Goal: Task Accomplishment & Management: Manage account settings

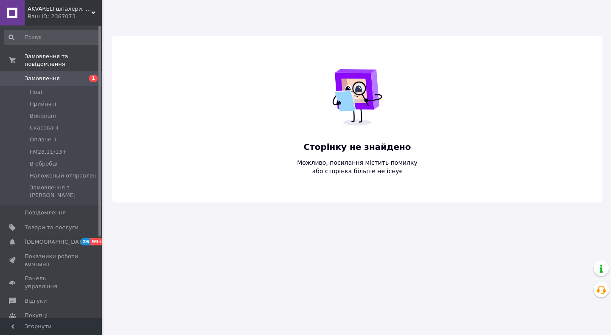
click at [51, 17] on div "Ваш ID: 2367073" at bounding box center [65, 17] width 74 height 8
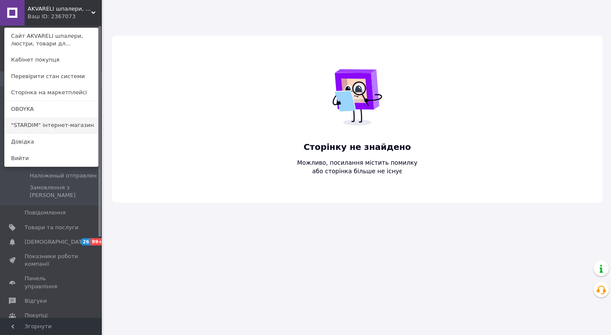
click at [34, 122] on link ""STARDIM" інтернет-магазин" at bounding box center [51, 125] width 93 height 16
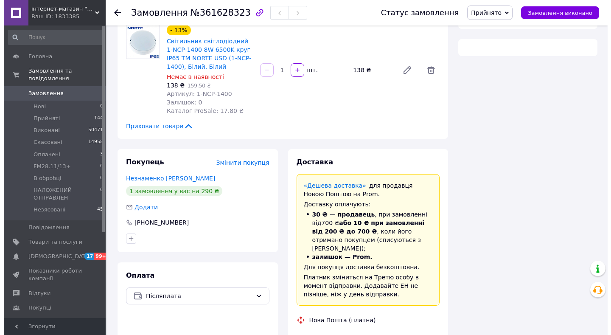
scroll to position [198, 0]
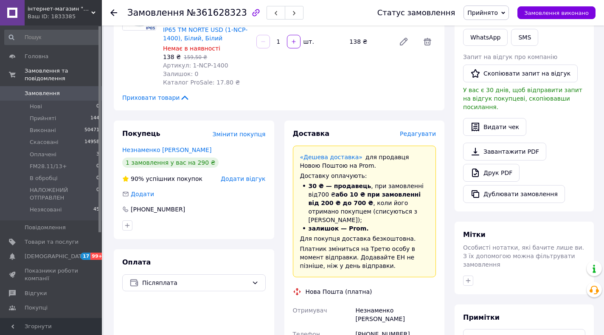
click at [415, 130] on span "Редагувати" at bounding box center [418, 133] width 36 height 7
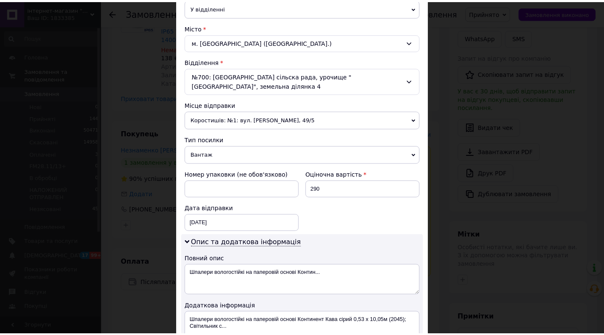
scroll to position [408, 0]
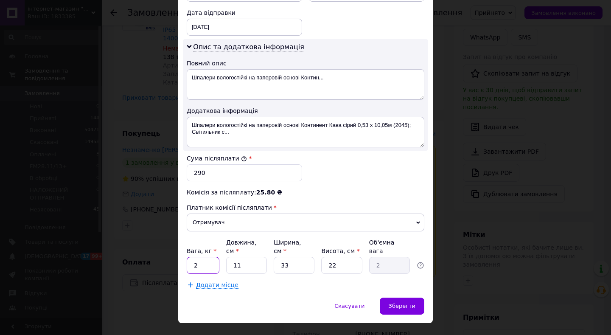
drag, startPoint x: 192, startPoint y: 242, endPoint x: 199, endPoint y: 248, distance: 9.0
click at [199, 257] on input "2" at bounding box center [203, 265] width 33 height 17
type input "0.6"
drag, startPoint x: 233, startPoint y: 248, endPoint x: 271, endPoint y: 255, distance: 38.9
click at [271, 255] on div "Вага, кг * 0.6 Довжина, см * 11 Ширина, см * 33 Висота, см * 22 Об'ємна вага 2" at bounding box center [306, 256] width 238 height 36
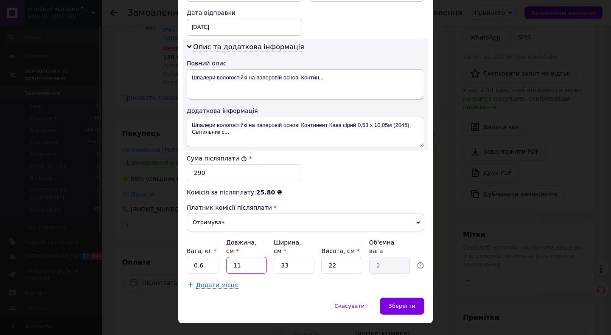
type input "5"
type input "0.91"
type input "55"
type input "9.98"
type input "55"
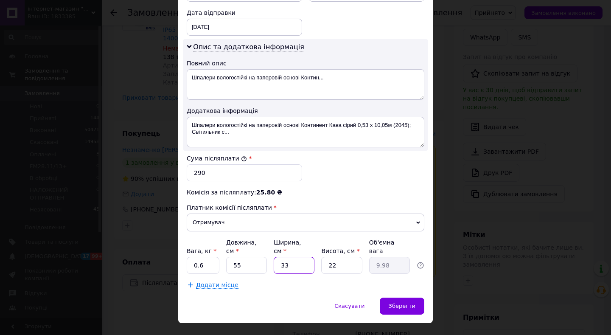
drag, startPoint x: 277, startPoint y: 246, endPoint x: 332, endPoint y: 263, distance: 57.3
type input "1"
type input "0.3"
type input "10"
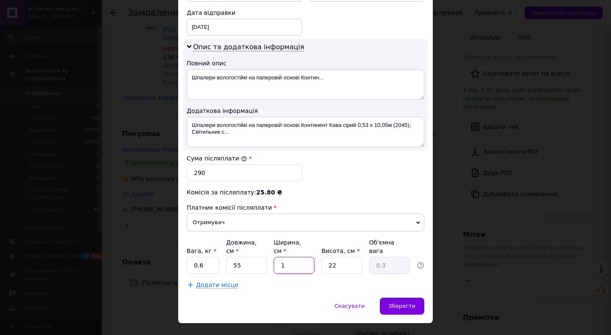
type input "3.03"
type input "10"
drag, startPoint x: 324, startPoint y: 249, endPoint x: 340, endPoint y: 247, distance: 16.2
click at [340, 257] on input "22" at bounding box center [341, 265] width 41 height 17
type input "6"
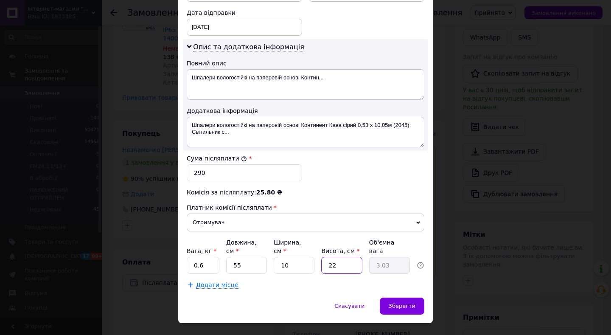
type input "0.83"
type input "6"
click at [198, 281] on span "Додати місце" at bounding box center [217, 284] width 42 height 7
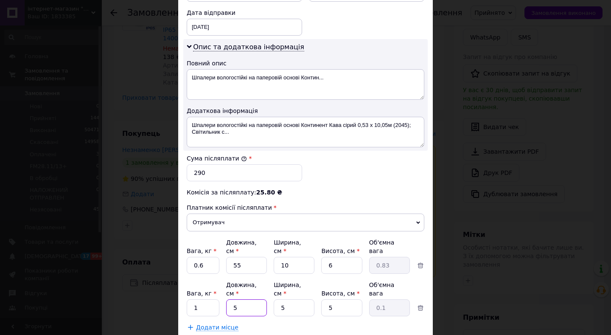
drag, startPoint x: 230, startPoint y: 282, endPoint x: 253, endPoint y: 285, distance: 23.0
click at [253, 299] on input "5" at bounding box center [246, 307] width 41 height 17
type input "22"
type input "0.14"
type input "22"
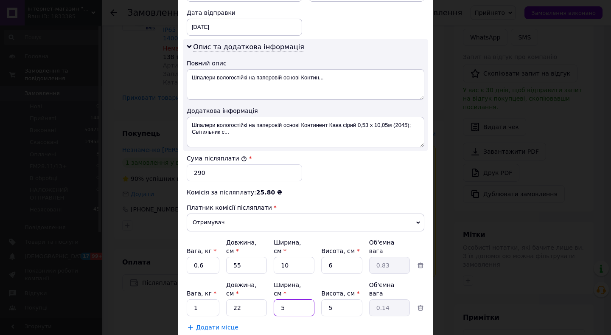
drag, startPoint x: 277, startPoint y: 280, endPoint x: 305, endPoint y: 281, distance: 28.9
click at [305, 299] on input "5" at bounding box center [294, 307] width 41 height 17
type input "1"
type input "0.1"
type input "15"
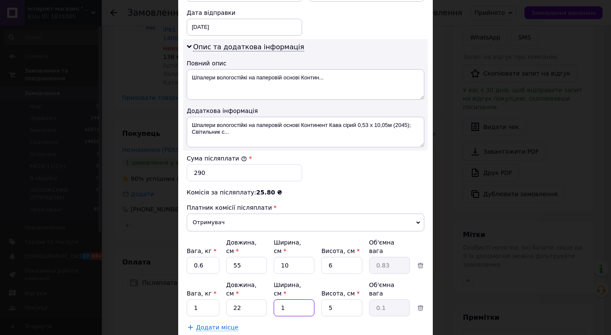
type input "0.41"
type input "15"
drag, startPoint x: 322, startPoint y: 282, endPoint x: 359, endPoint y: 292, distance: 38.2
click at [359, 292] on div "Платник Отримувач Відправник Прізвище отримувача Незнаменко Ім'я отримувача Вал…" at bounding box center [306, 10] width 238 height 641
type input "1"
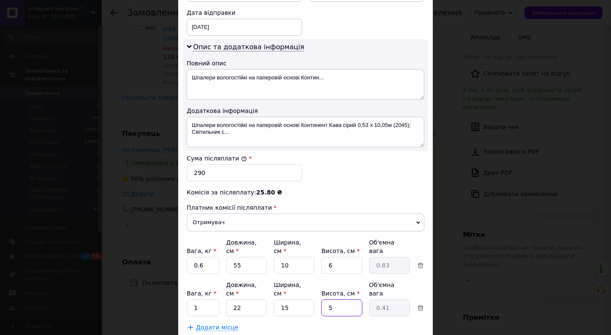
type input "0.1"
type input "11"
type input "0.91"
type input "11"
drag, startPoint x: 191, startPoint y: 278, endPoint x: 227, endPoint y: 281, distance: 35.8
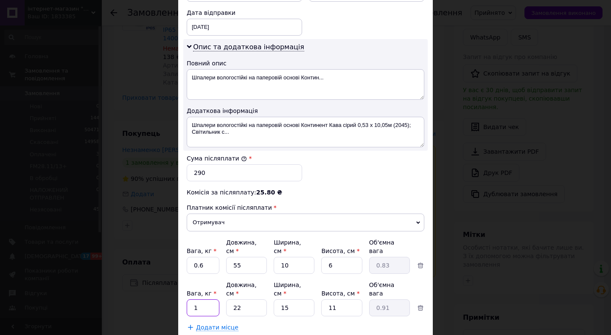
click at [227, 281] on div "Вага, кг * 1 Довжина, см * 22 Ширина, см * 15 Висота, см * 11 Об'ємна вага 0.91" at bounding box center [306, 298] width 238 height 36
type input "0.2"
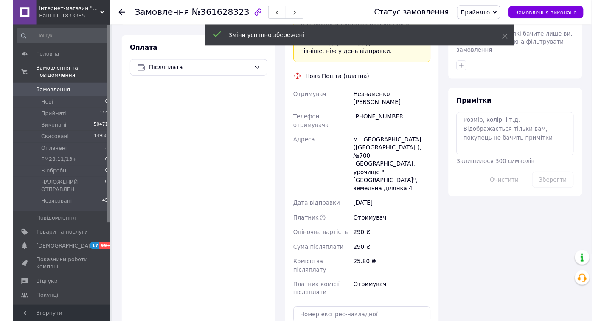
scroll to position [453, 0]
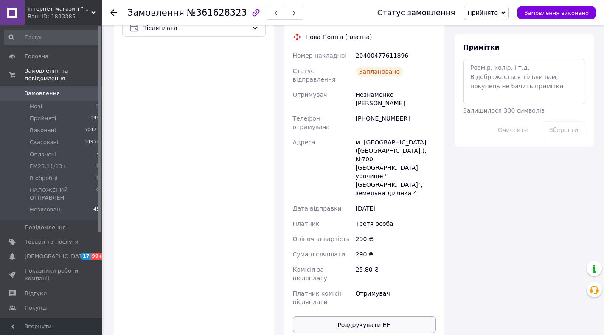
click at [344, 316] on button "Роздрукувати ЕН" at bounding box center [364, 324] width 143 height 17
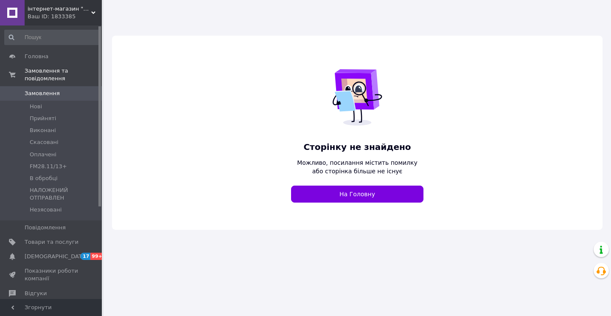
click at [46, 11] on span "інтернет-магазин "STARDIM"" at bounding box center [60, 9] width 64 height 8
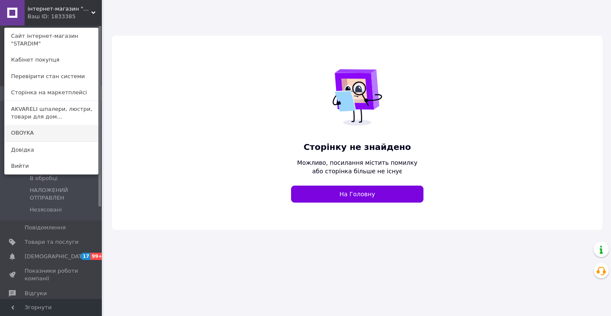
click at [21, 133] on link "OBOYKA" at bounding box center [51, 133] width 93 height 16
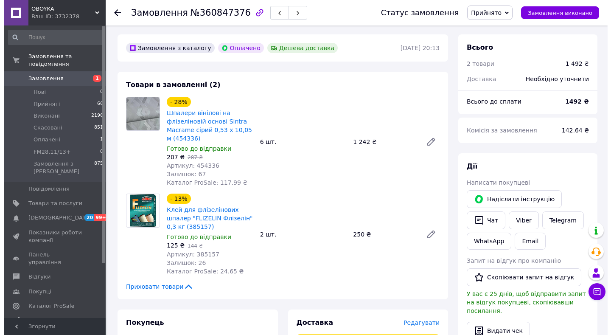
scroll to position [424, 0]
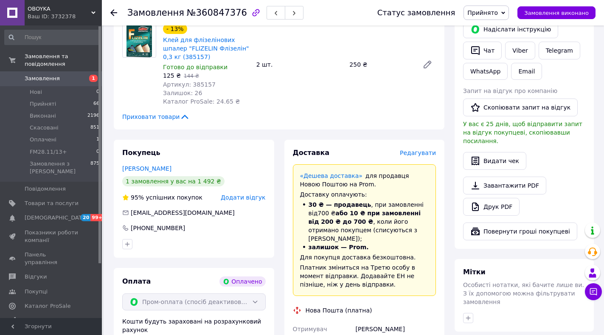
click at [420, 149] on span "Редагувати" at bounding box center [418, 152] width 36 height 7
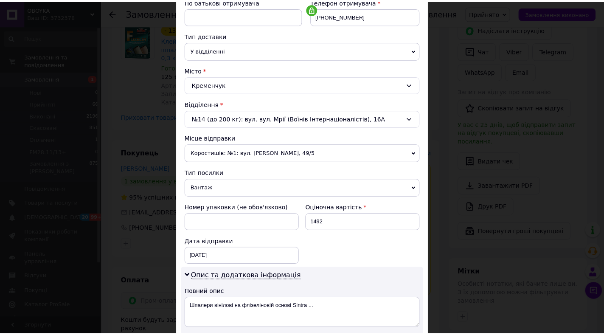
scroll to position [324, 0]
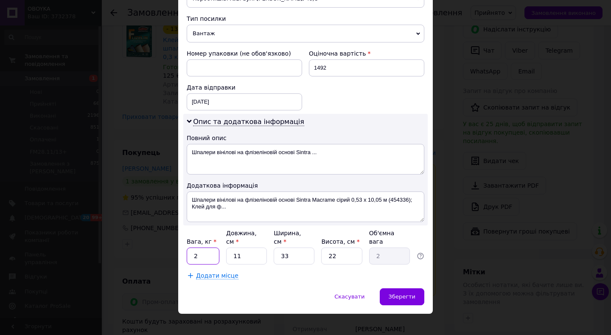
drag, startPoint x: 193, startPoint y: 242, endPoint x: 215, endPoint y: 248, distance: 23.4
click at [215, 248] on input "2" at bounding box center [203, 255] width 33 height 17
type input "5.8"
drag, startPoint x: 229, startPoint y: 247, endPoint x: 244, endPoint y: 249, distance: 14.9
click at [243, 249] on input "11" at bounding box center [246, 255] width 41 height 17
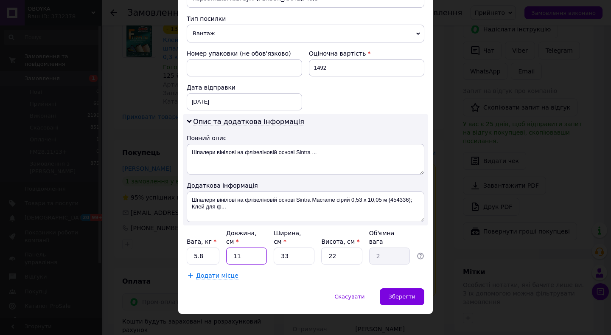
type input "5"
type input "0.91"
type input "55"
type input "9.98"
type input "55"
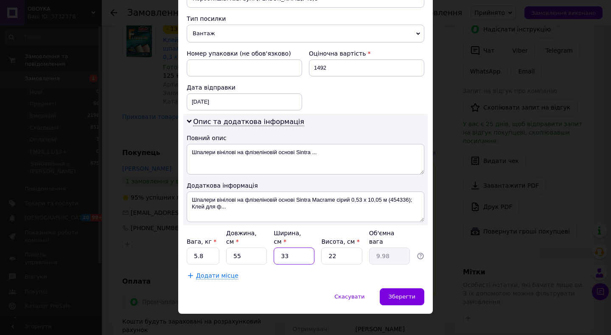
drag, startPoint x: 275, startPoint y: 246, endPoint x: 305, endPoint y: 249, distance: 29.3
click at [305, 249] on input "33" at bounding box center [294, 255] width 41 height 17
type input "2"
type input "0.61"
type input "26"
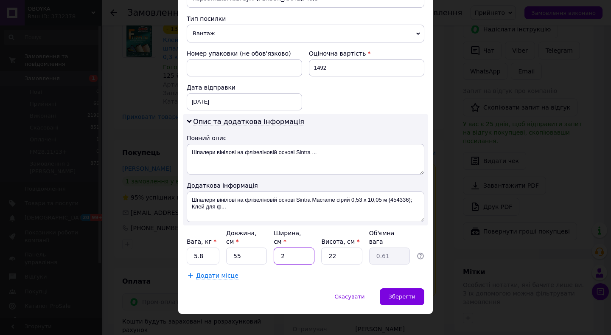
type input "7.87"
type input "26"
drag, startPoint x: 326, startPoint y: 248, endPoint x: 332, endPoint y: 248, distance: 5.9
click at [332, 248] on input "22" at bounding box center [341, 255] width 41 height 17
click at [408, 293] on span "Зберегти" at bounding box center [402, 296] width 27 height 6
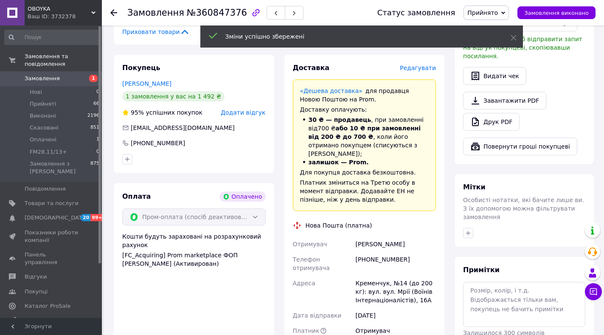
scroll to position [594, 0]
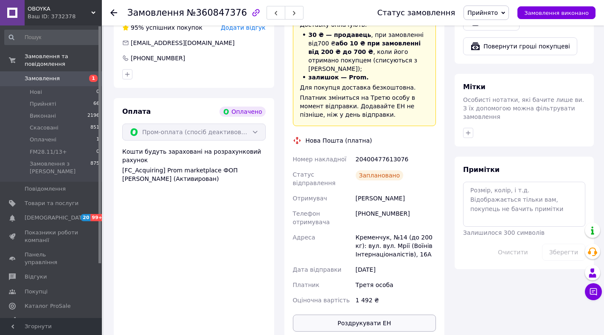
click at [363, 314] on button "Роздрукувати ЕН" at bounding box center [364, 322] width 143 height 17
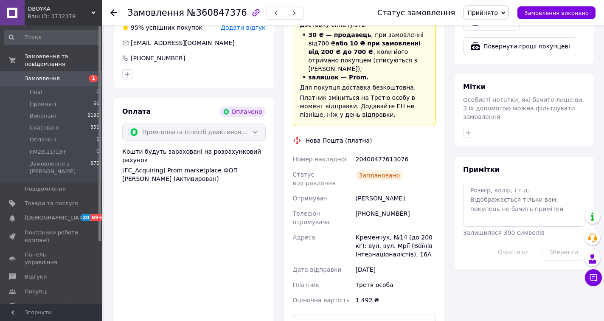
click at [176, 265] on div "Оплата Оплачено Пром-оплата (спосіб деактивовано) Кошти будуть зараховані на ро…" at bounding box center [194, 219] width 160 height 242
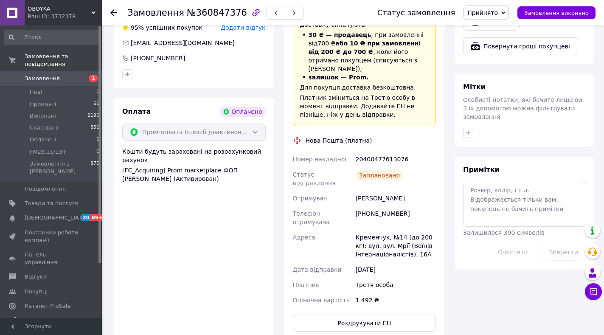
click at [47, 13] on div "Ваш ID: 3732378" at bounding box center [65, 17] width 74 height 8
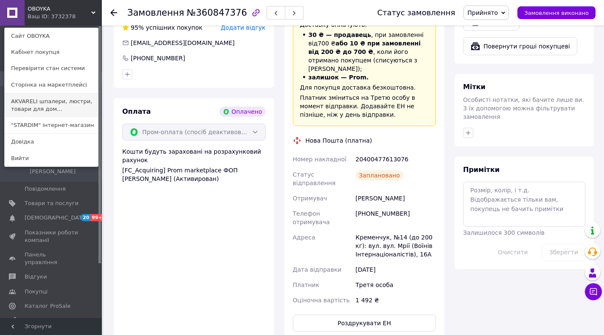
click at [31, 106] on link "AKVARELI шпалери, люстри, товари для дом..." at bounding box center [51, 105] width 93 height 24
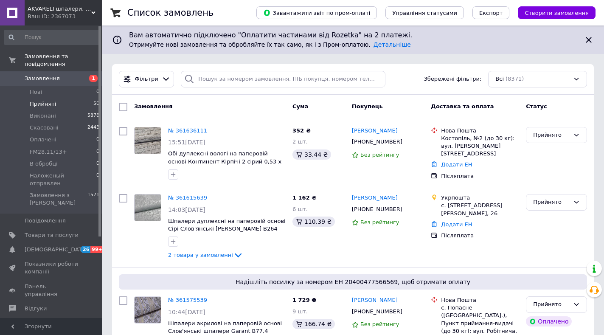
click at [35, 100] on span "Прийняті" at bounding box center [43, 104] width 26 height 8
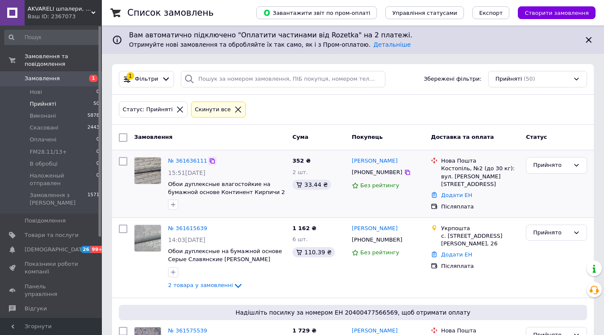
scroll to position [85, 0]
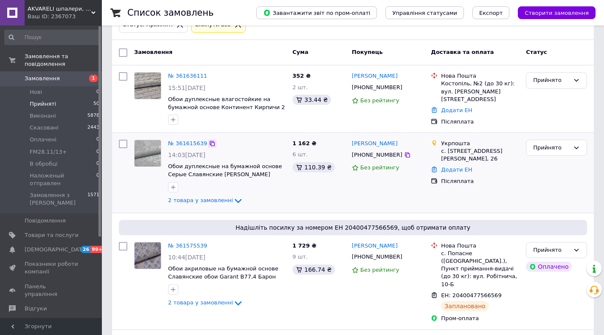
click at [209, 143] on icon at bounding box center [212, 143] width 7 height 7
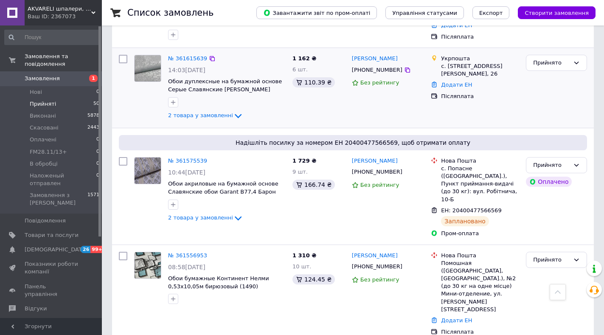
scroll to position [255, 0]
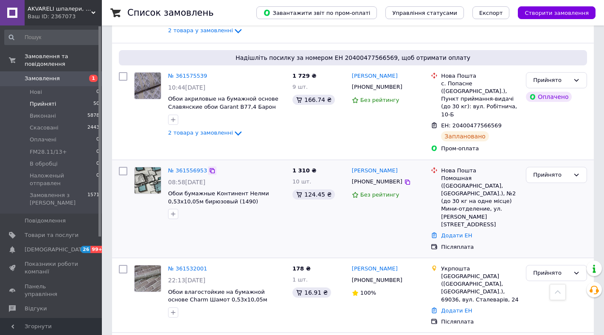
click at [209, 167] on icon at bounding box center [212, 170] width 7 height 7
click at [188, 167] on link "№ 361556953" at bounding box center [187, 170] width 39 height 6
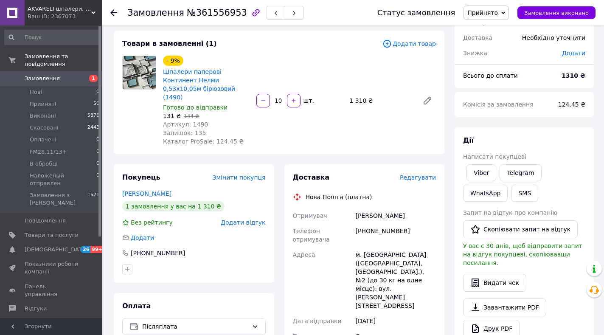
scroll to position [212, 0]
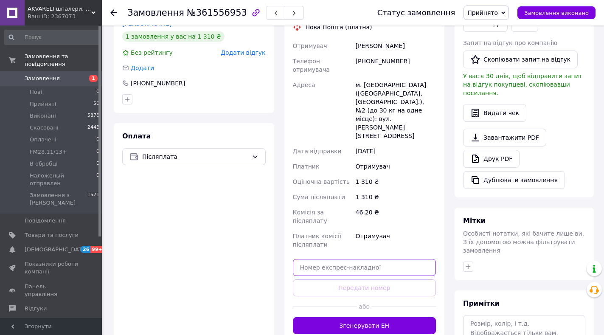
paste input "20400477534447"
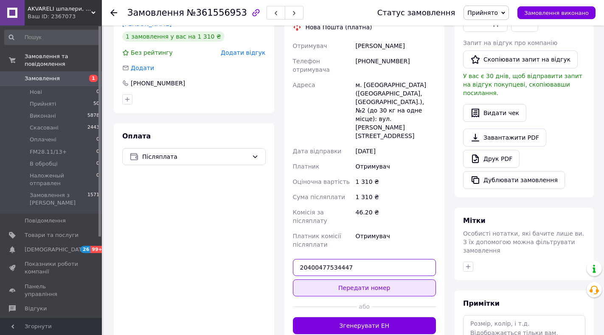
type input "20400477534447"
click at [327, 279] on button "Передати номер" at bounding box center [364, 287] width 143 height 17
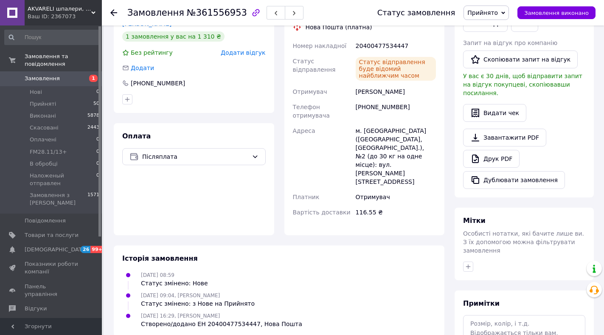
scroll to position [42, 0]
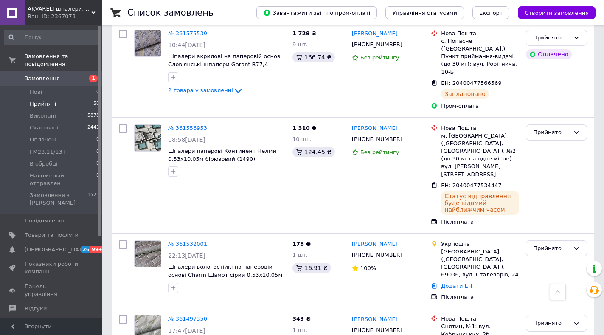
scroll to position [339, 0]
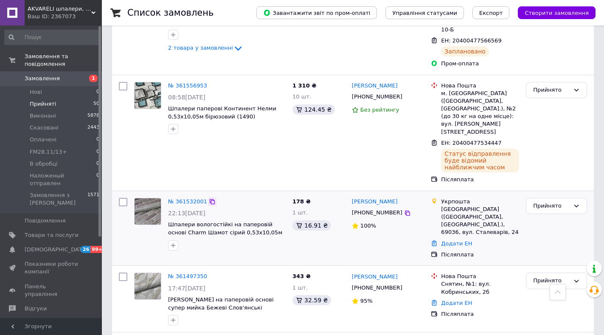
click at [210, 199] on icon at bounding box center [212, 201] width 5 height 5
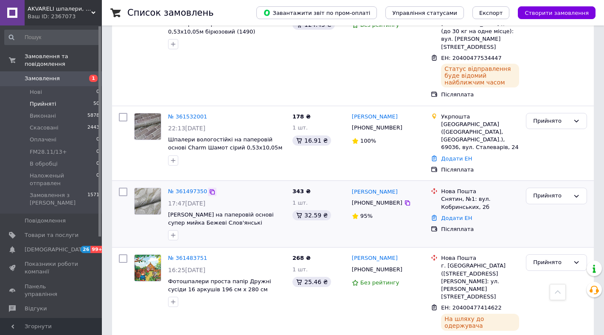
click at [209, 188] on icon at bounding box center [212, 191] width 7 height 7
click at [189, 188] on link "№ 361497350" at bounding box center [187, 191] width 39 height 6
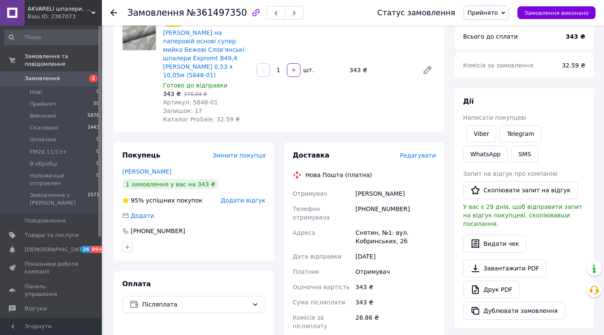
scroll to position [273, 0]
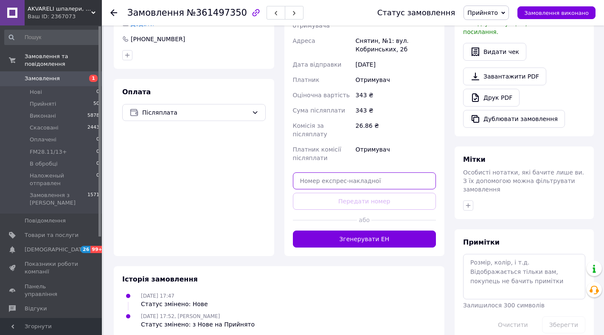
paste input "20400477506636"
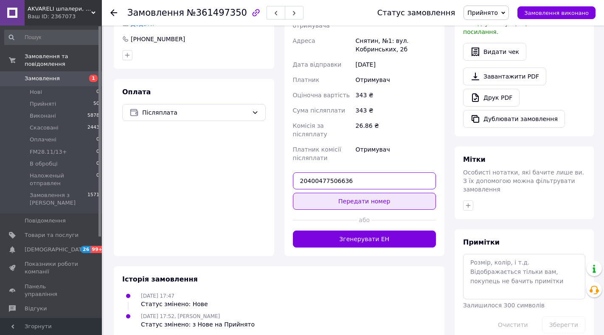
type input "20400477506636"
click at [359, 193] on button "Передати номер" at bounding box center [364, 201] width 143 height 17
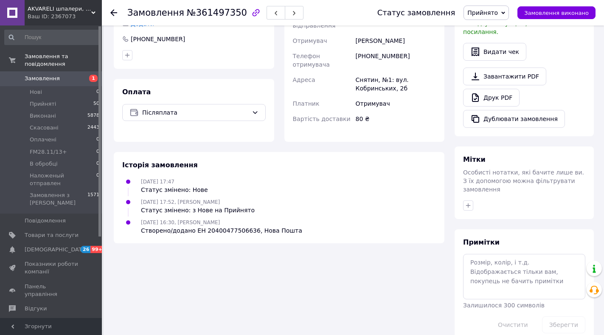
scroll to position [61, 0]
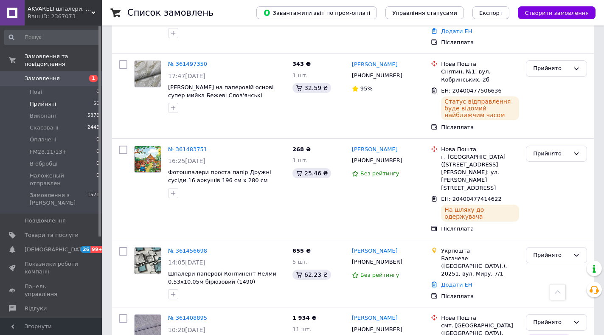
scroll to position [594, 0]
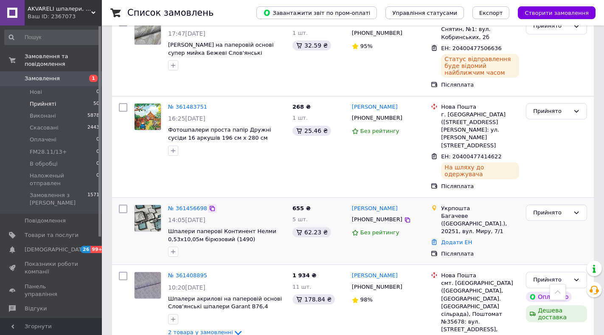
click at [209, 205] on icon at bounding box center [212, 208] width 7 height 7
click at [194, 205] on link "№ 361456698" at bounding box center [187, 208] width 39 height 6
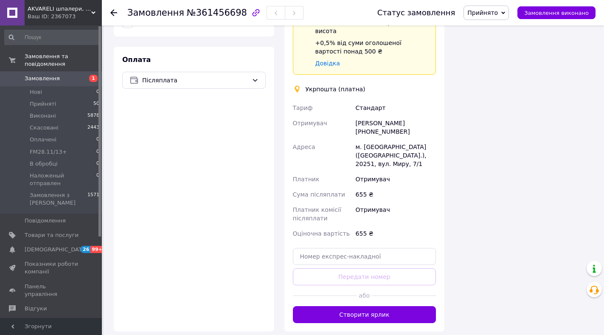
scroll to position [327, 0]
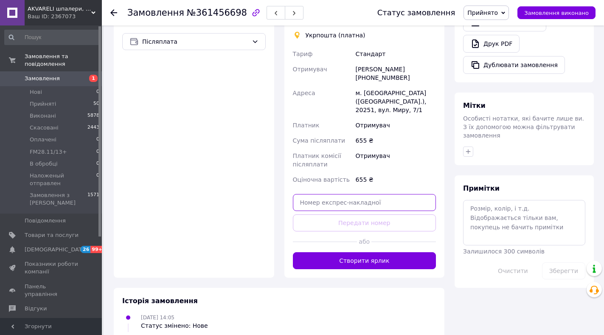
paste input "0505368359771"
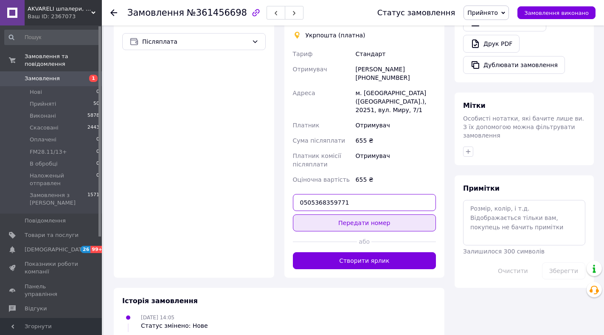
type input "0505368359771"
click at [352, 214] on button "Передати номер" at bounding box center [364, 222] width 143 height 17
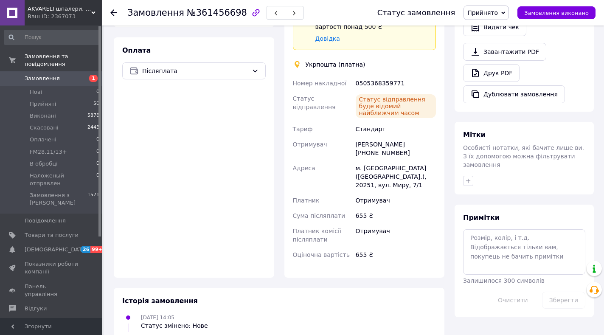
scroll to position [43, 0]
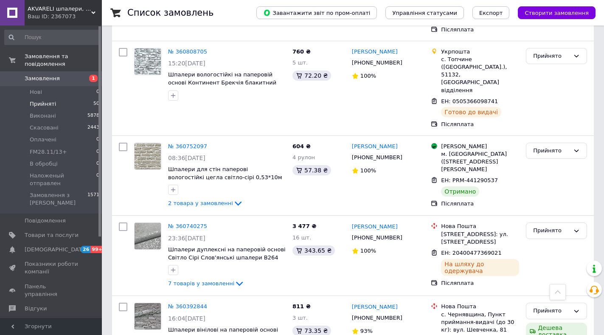
scroll to position [1538, 0]
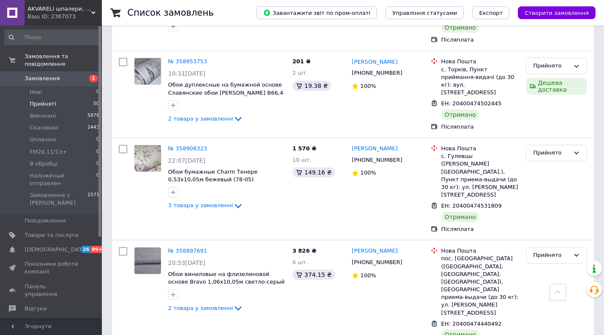
scroll to position [1417, 0]
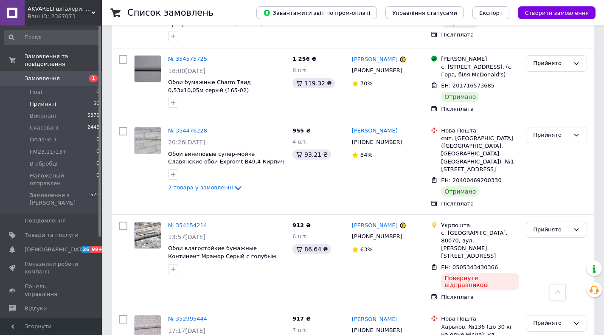
scroll to position [628, 0]
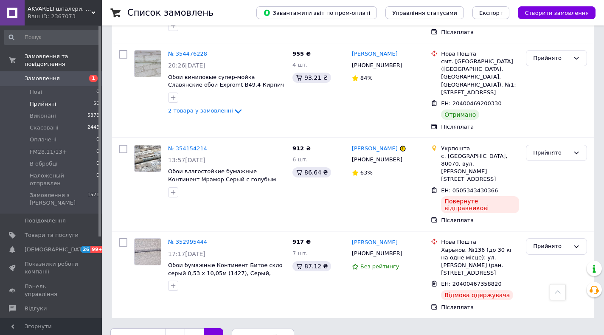
click at [47, 11] on span "AKVARELI шпалери, люстри, товари для дому" at bounding box center [60, 9] width 64 height 8
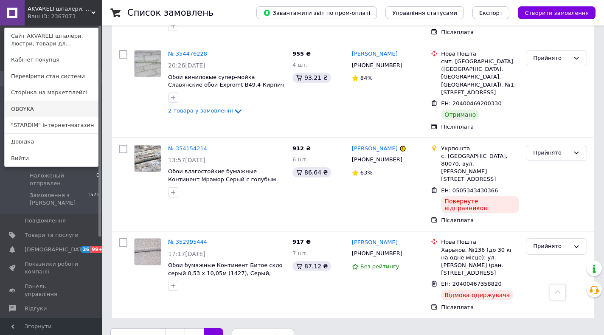
click at [29, 109] on link "OBOYKA" at bounding box center [51, 109] width 93 height 16
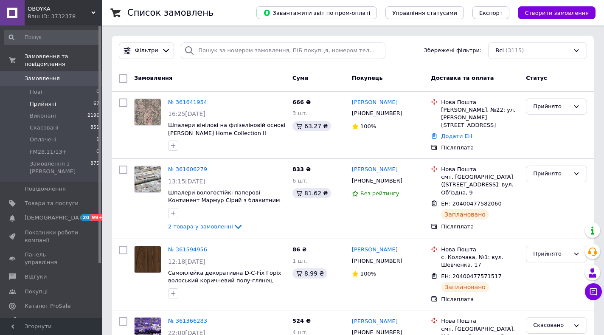
click at [46, 100] on span "Прийняті" at bounding box center [43, 104] width 26 height 8
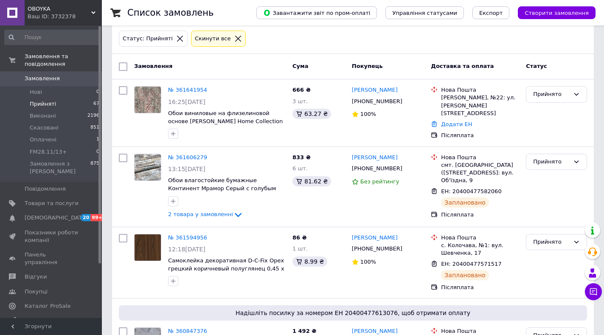
scroll to position [255, 0]
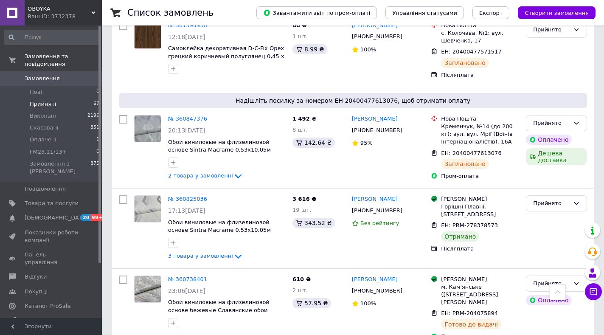
click at [29, 12] on span "OBOYKA" at bounding box center [60, 9] width 64 height 8
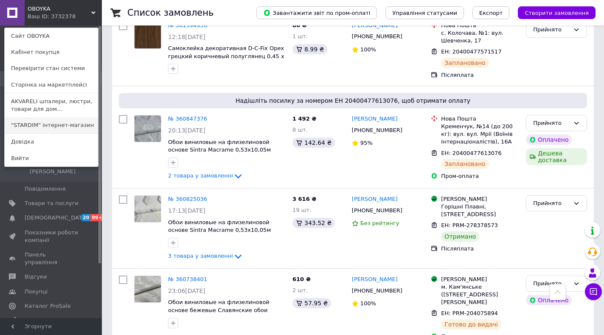
click at [30, 127] on link ""STARDIM" інтернет-магазин" at bounding box center [51, 125] width 93 height 16
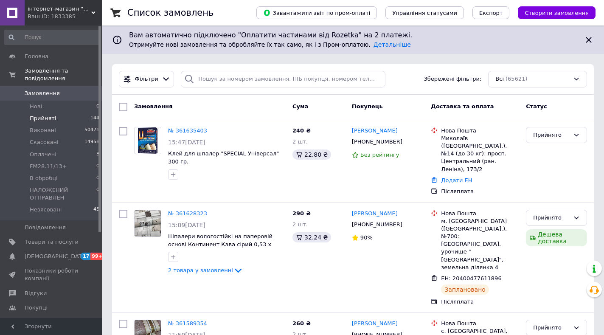
click at [54, 112] on li "Прийняті 144" at bounding box center [52, 118] width 104 height 12
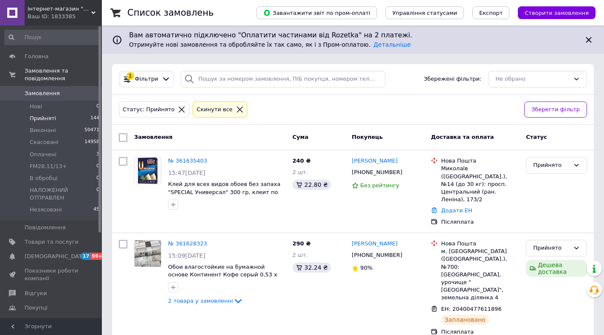
click at [48, 115] on span "Прийняті" at bounding box center [43, 119] width 26 height 8
click at [207, 193] on span "Клей для всех видов обоев без запаха "SPECIAL Универсал" 300 гр, клеит по окраш…" at bounding box center [224, 192] width 112 height 22
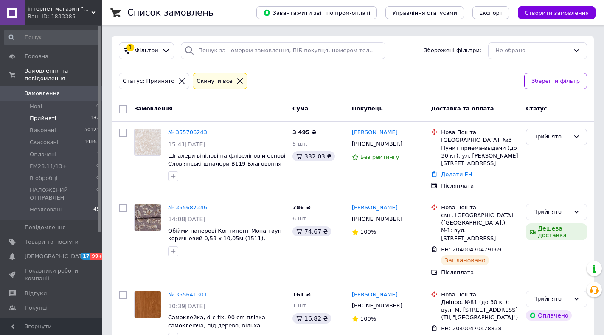
click at [43, 115] on span "Прийняті" at bounding box center [43, 119] width 26 height 8
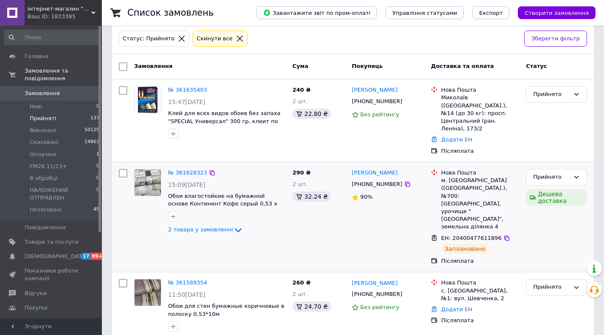
scroll to position [255, 0]
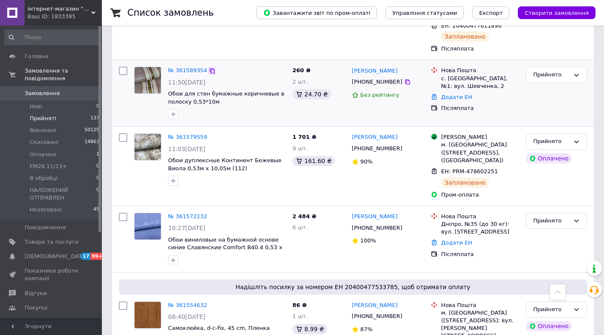
click at [209, 67] on icon at bounding box center [212, 70] width 7 height 7
click at [178, 67] on link "№ 361589354" at bounding box center [187, 70] width 39 height 6
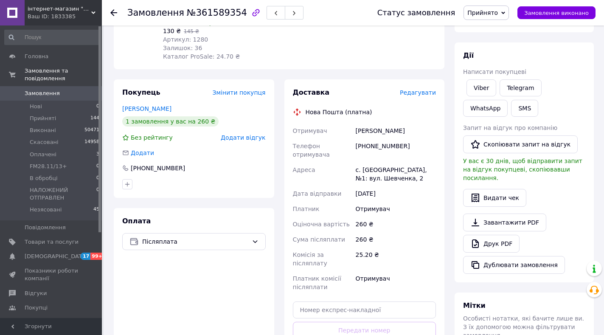
scroll to position [212, 0]
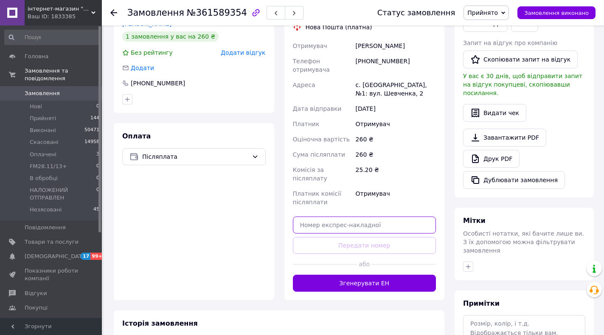
paste input "20400477568272"
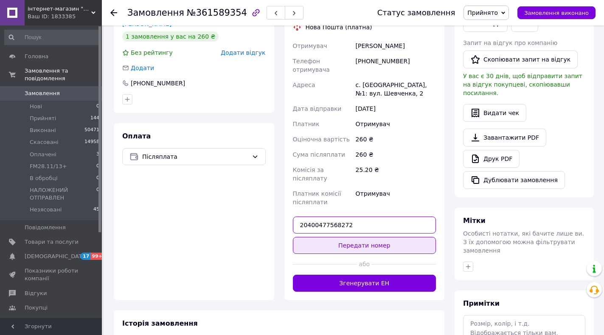
type input "20400477568272"
click at [356, 237] on button "Передати номер" at bounding box center [364, 245] width 143 height 17
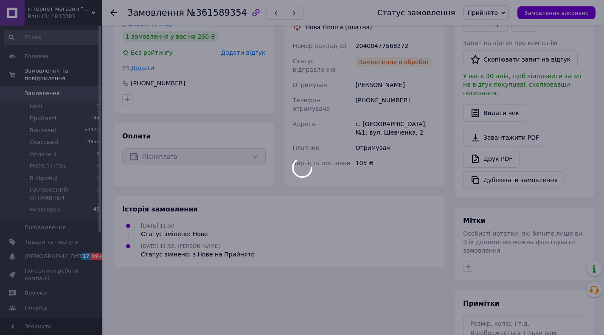
scroll to position [0, 0]
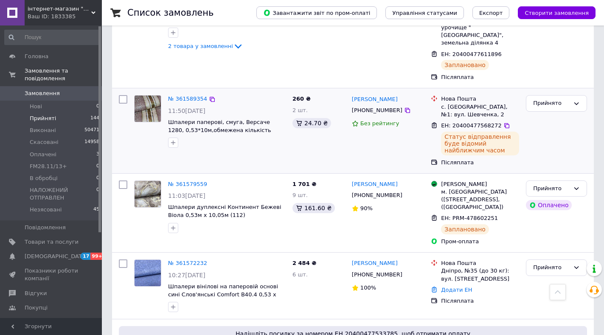
scroll to position [297, 0]
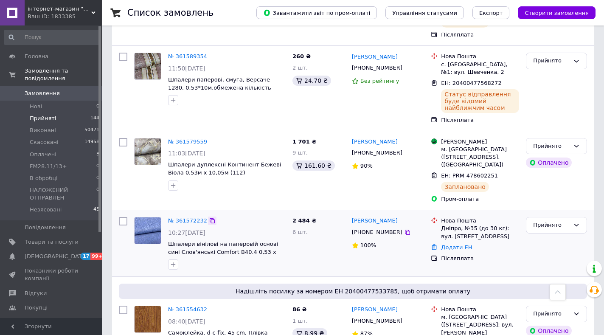
click at [209, 217] on icon at bounding box center [212, 220] width 7 height 7
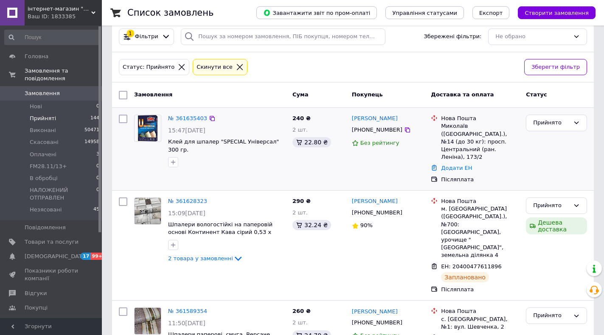
scroll to position [0, 0]
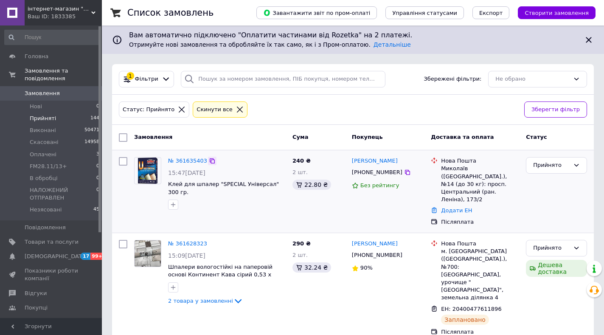
click at [210, 162] on icon at bounding box center [212, 160] width 5 height 5
click at [184, 157] on link "№ 361635403" at bounding box center [187, 160] width 39 height 6
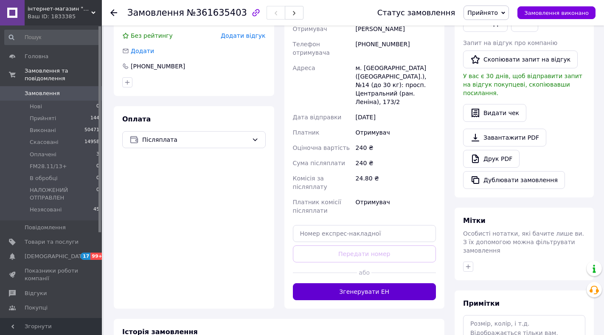
scroll to position [255, 0]
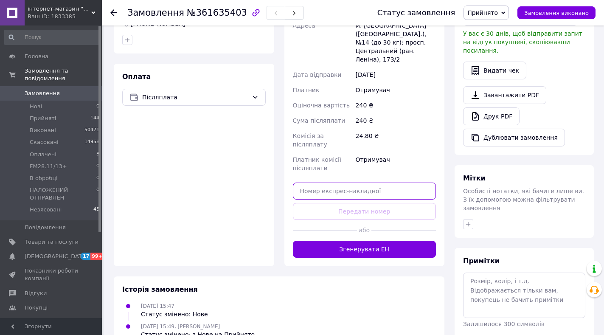
paste input "20400477617873"
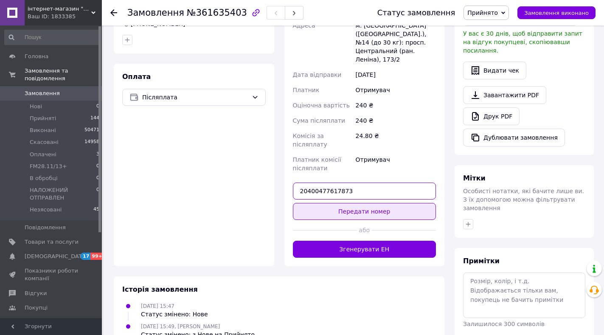
type input "20400477617873"
click at [357, 203] on button "Передати номер" at bounding box center [364, 211] width 143 height 17
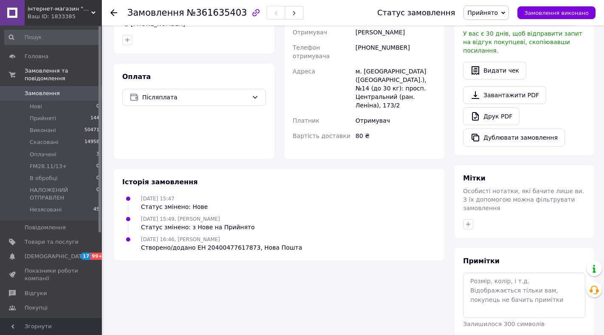
scroll to position [85, 0]
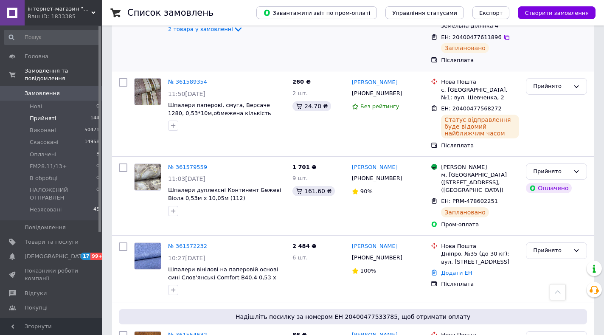
scroll to position [382, 0]
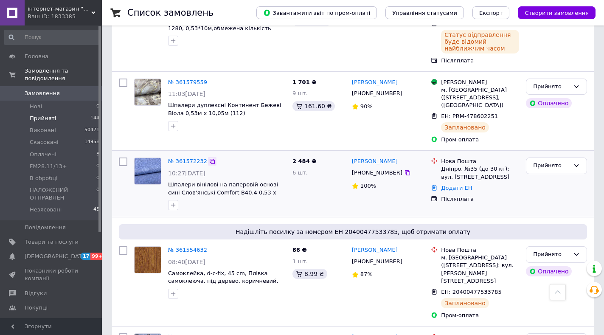
click at [210, 159] on icon at bounding box center [212, 161] width 5 height 5
click at [194, 158] on link "№ 361572232" at bounding box center [187, 161] width 39 height 6
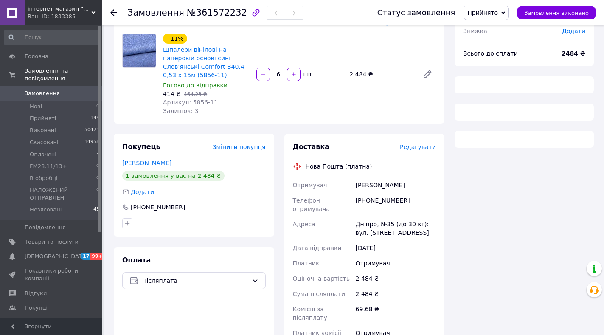
scroll to position [244, 0]
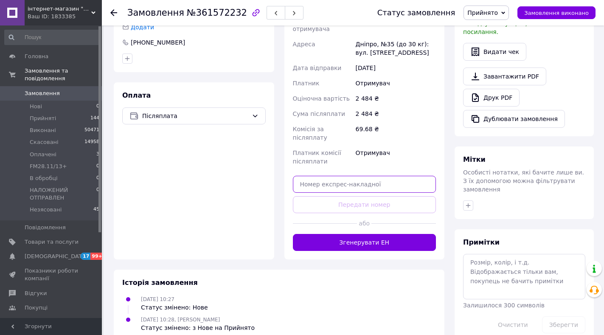
paste input "20400477535764"
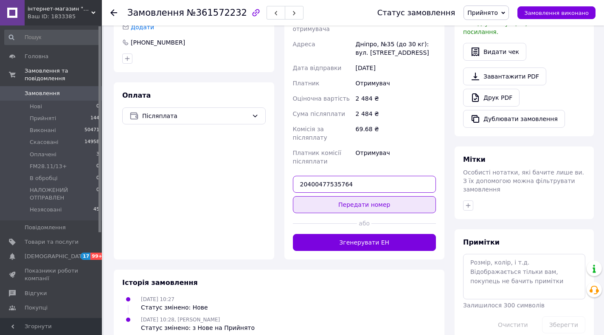
type input "20400477535764"
click at [359, 196] on button "Передати номер" at bounding box center [364, 204] width 143 height 17
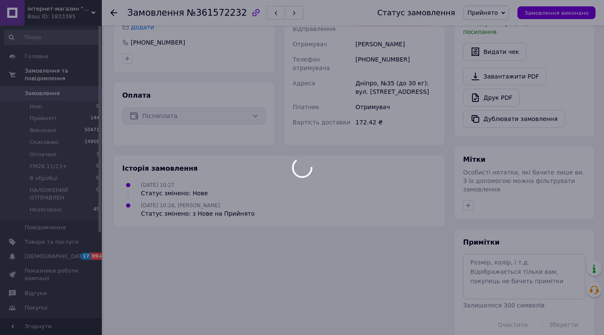
scroll to position [32, 0]
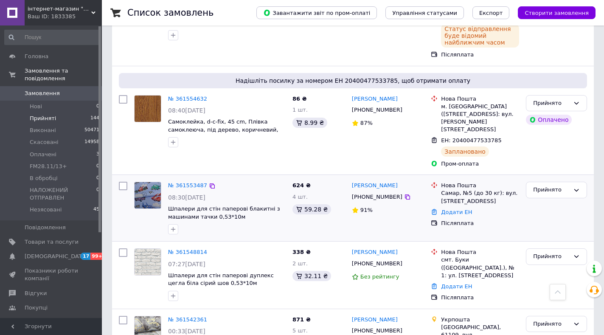
scroll to position [594, 0]
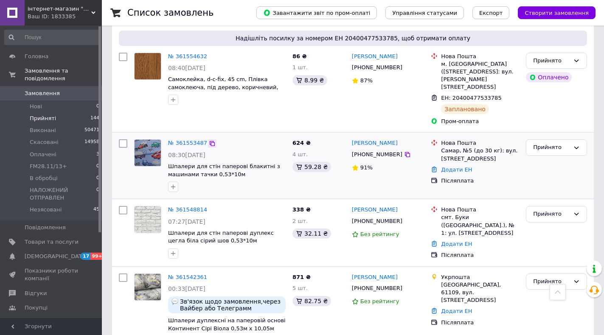
click at [209, 140] on icon at bounding box center [212, 143] width 7 height 7
click at [179, 140] on link "№ 361553487" at bounding box center [187, 143] width 39 height 6
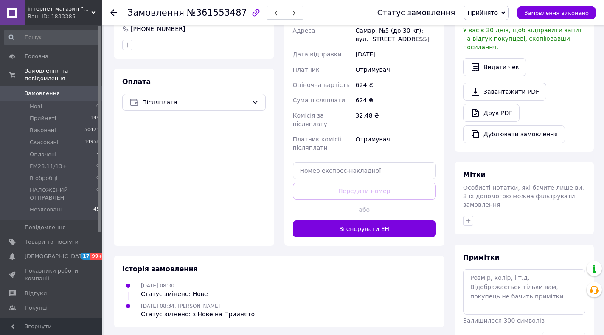
scroll to position [273, 0]
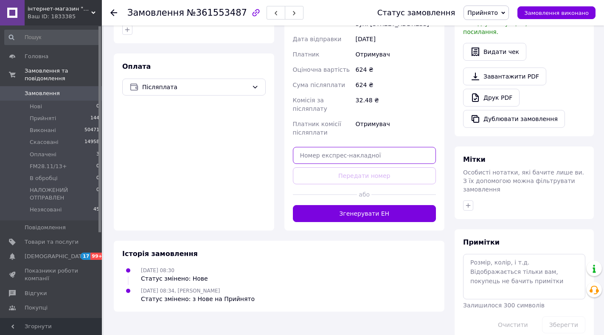
paste input "20400477532020"
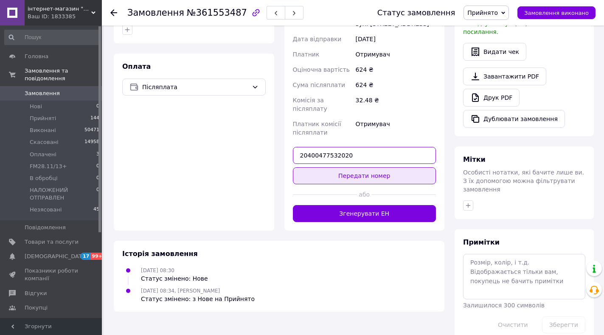
type input "20400477532020"
click at [353, 167] on button "Передати номер" at bounding box center [364, 175] width 143 height 17
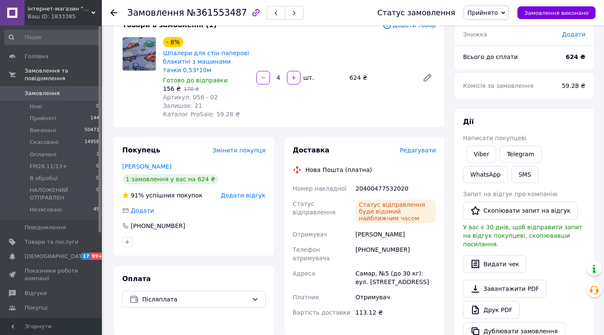
scroll to position [19, 0]
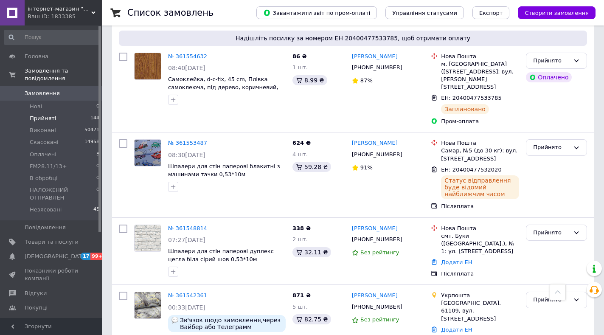
scroll to position [679, 0]
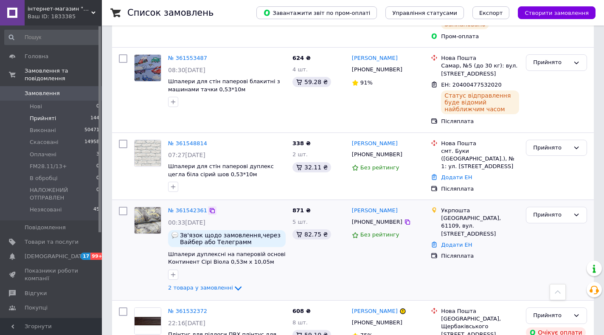
click at [209, 207] on icon at bounding box center [212, 210] width 7 height 7
click at [193, 207] on link "№ 361542361" at bounding box center [187, 210] width 39 height 6
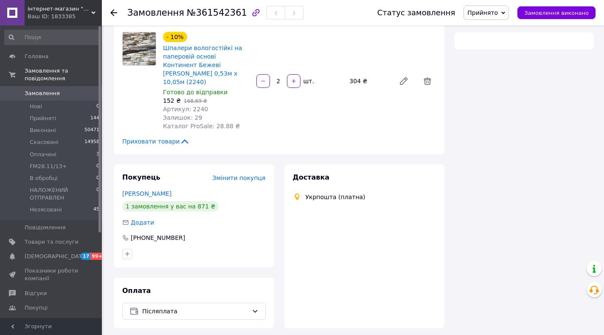
scroll to position [439, 0]
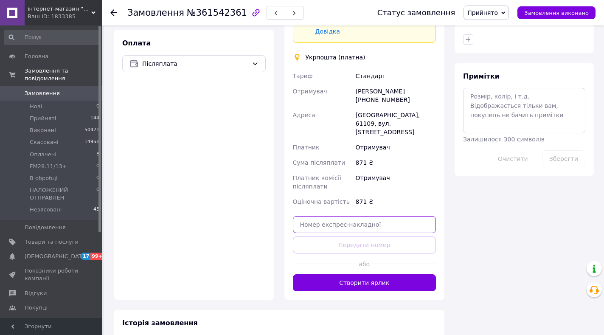
paste input "0505368659350"
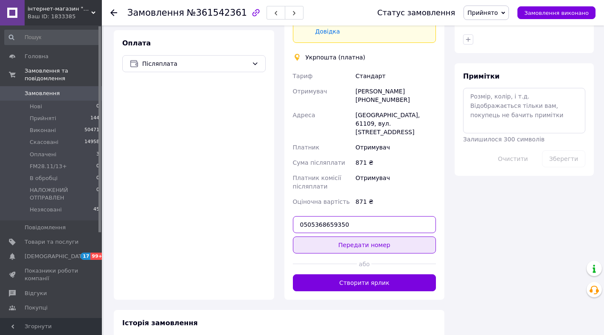
type input "0505368659350"
click at [351, 236] on button "Передати номер" at bounding box center [364, 244] width 143 height 17
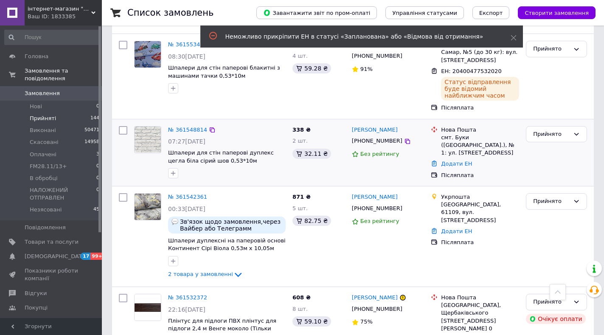
scroll to position [721, 0]
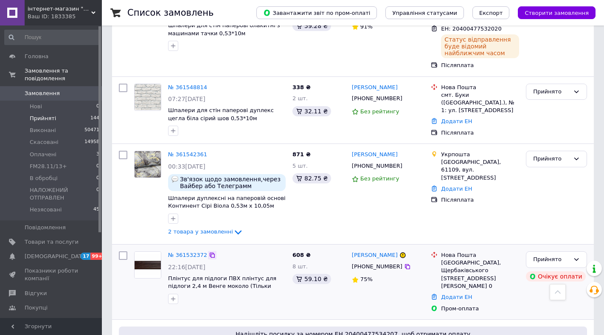
click at [210, 252] on icon at bounding box center [212, 254] width 5 height 5
click at [188, 252] on link "№ 361532372" at bounding box center [187, 255] width 39 height 6
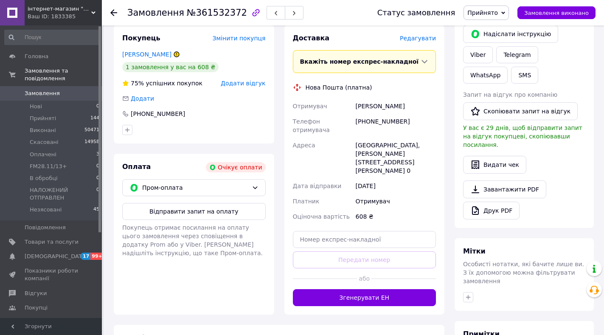
scroll to position [253, 0]
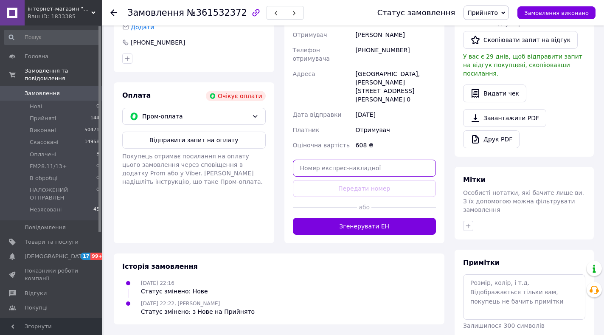
paste input "20400477565714"
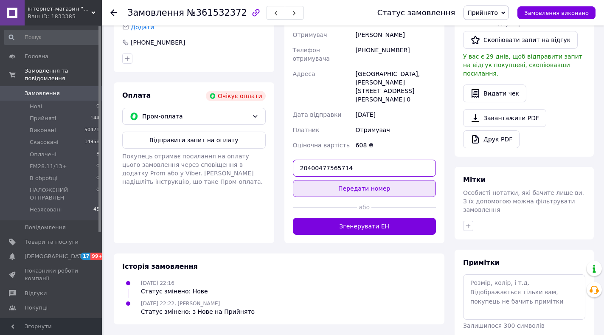
type input "20400477565714"
click at [345, 180] on button "Передати номер" at bounding box center [364, 188] width 143 height 17
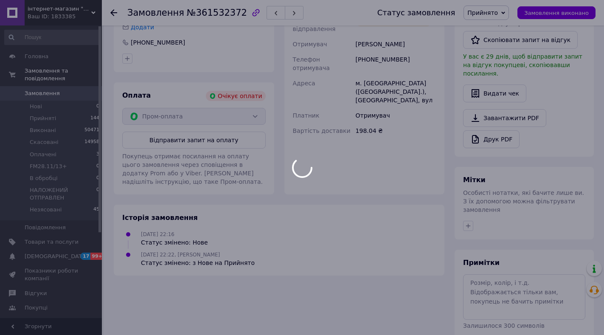
scroll to position [0, 0]
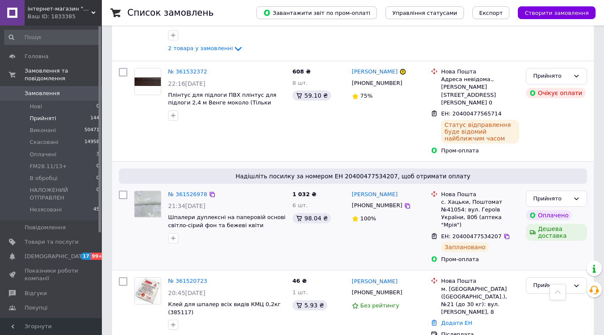
scroll to position [976, 0]
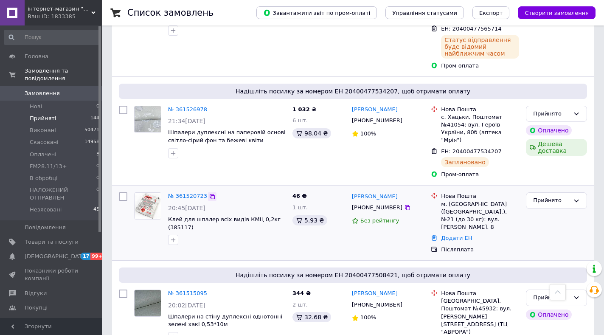
click at [210, 194] on icon at bounding box center [212, 196] width 5 height 5
click at [187, 193] on link "№ 361520723" at bounding box center [187, 196] width 39 height 6
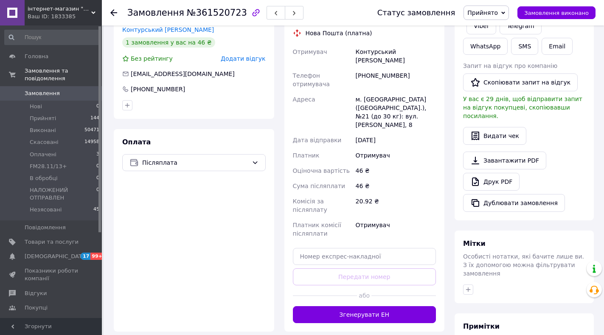
scroll to position [273, 0]
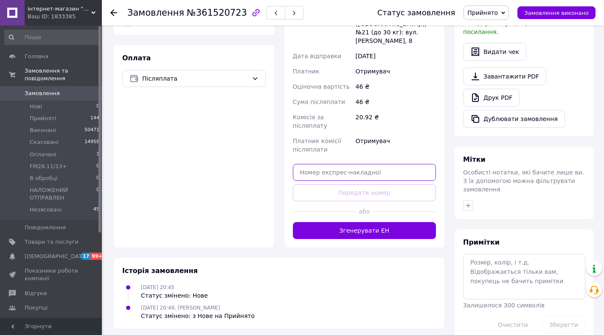
paste input "20400477565936"
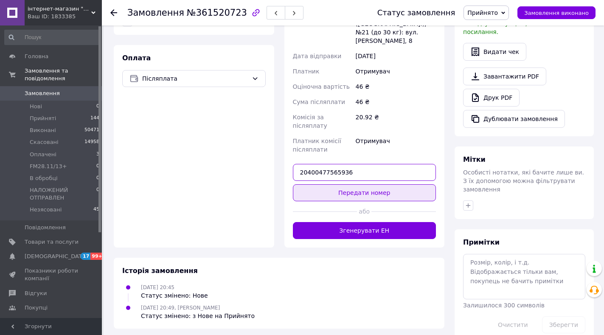
type input "20400477565936"
click at [361, 184] on button "Передати номер" at bounding box center [364, 192] width 143 height 17
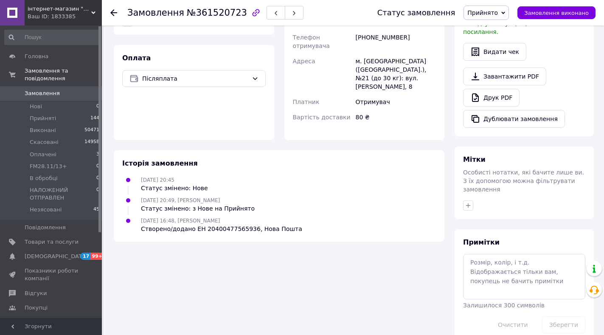
scroll to position [19, 0]
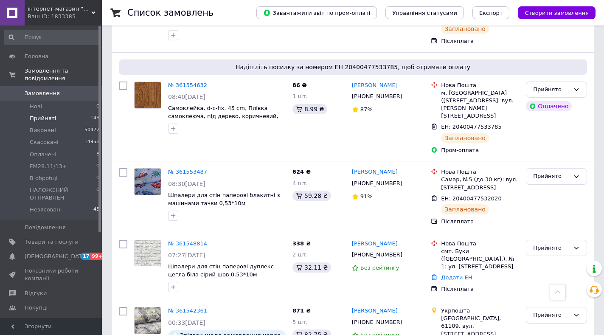
scroll to position [636, 0]
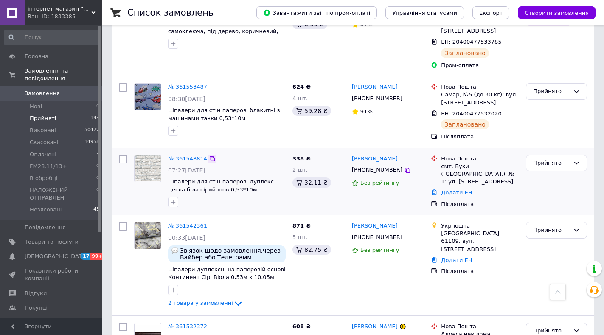
click at [209, 155] on icon at bounding box center [212, 158] width 7 height 7
click at [184, 155] on link "№ 361548814" at bounding box center [187, 158] width 39 height 6
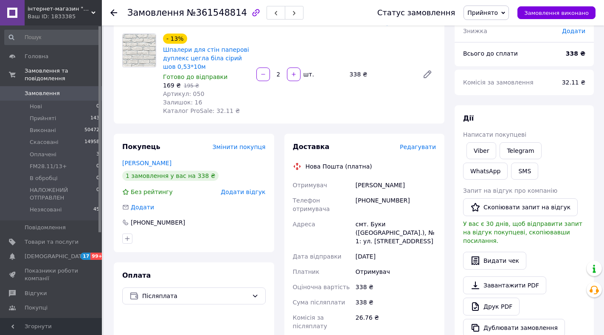
scroll to position [273, 0]
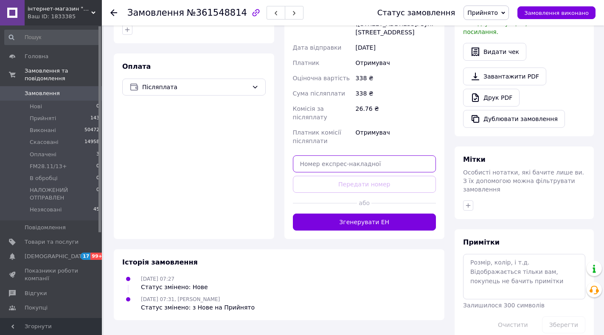
paste input "20400477508275"
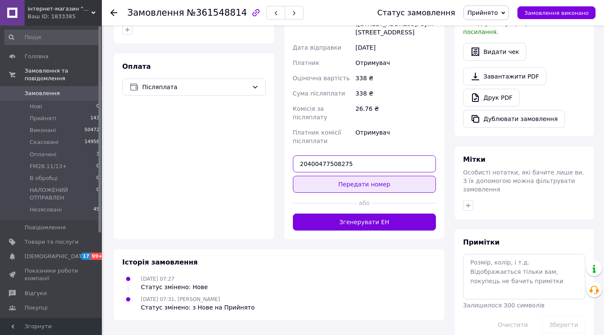
type input "20400477508275"
click at [352, 176] on button "Передати номер" at bounding box center [364, 184] width 143 height 17
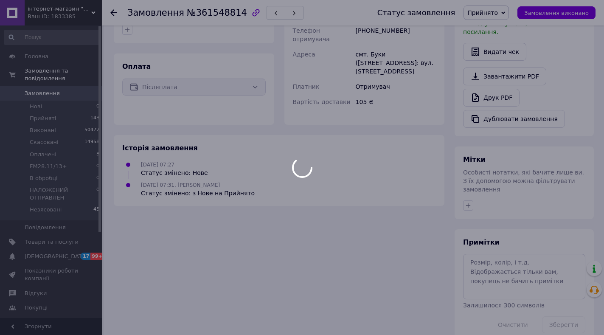
scroll to position [146, 0]
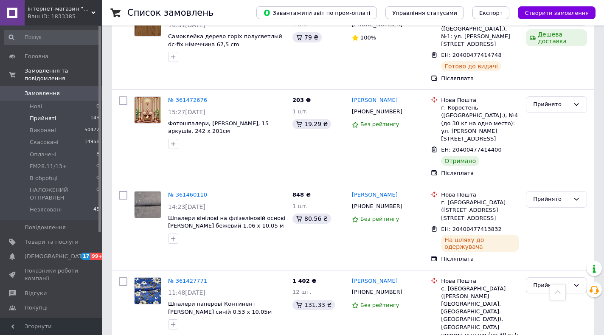
scroll to position [1593, 0]
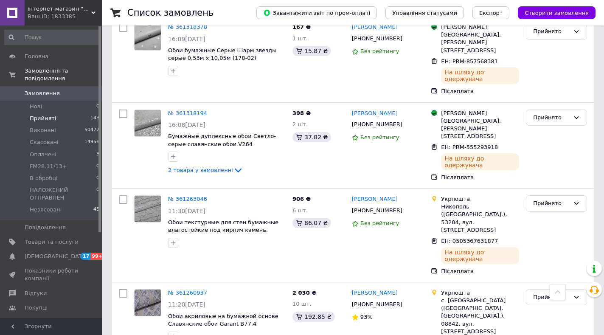
scroll to position [509, 0]
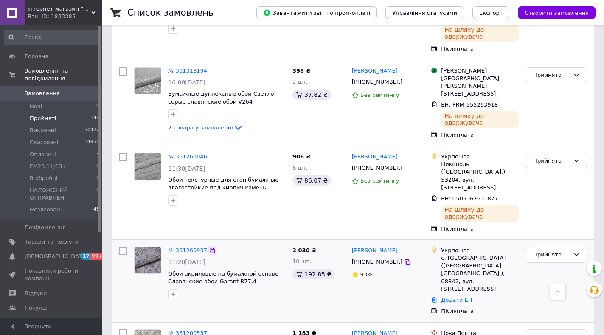
click at [209, 247] on icon at bounding box center [212, 250] width 7 height 7
click at [186, 247] on link "№ 361260937" at bounding box center [187, 250] width 39 height 6
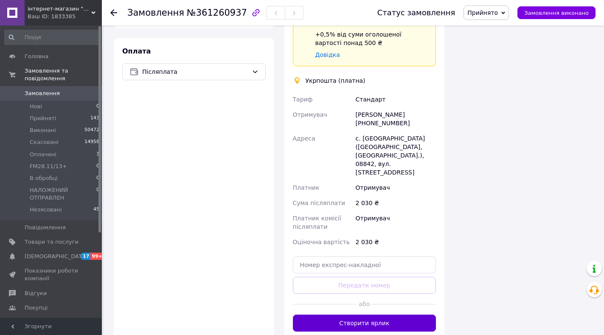
scroll to position [344, 0]
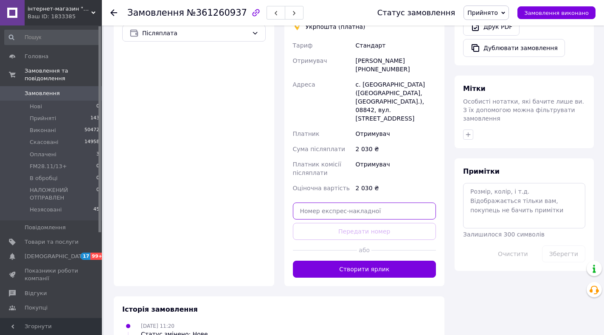
paste input "0505367944999"
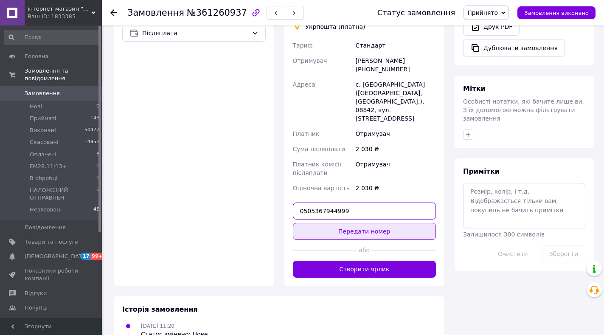
type input "0505367944999"
click at [357, 223] on button "Передати номер" at bounding box center [364, 231] width 143 height 17
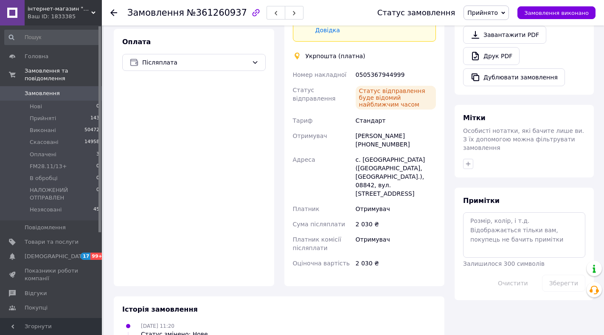
scroll to position [60, 0]
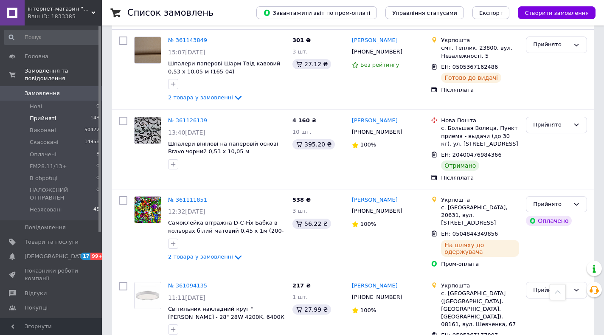
scroll to position [1419, 0]
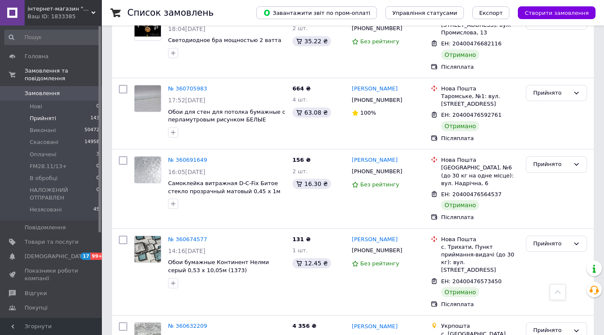
scroll to position [1386, 0]
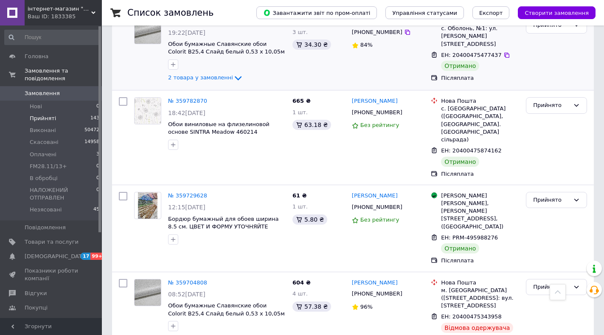
scroll to position [1349, 0]
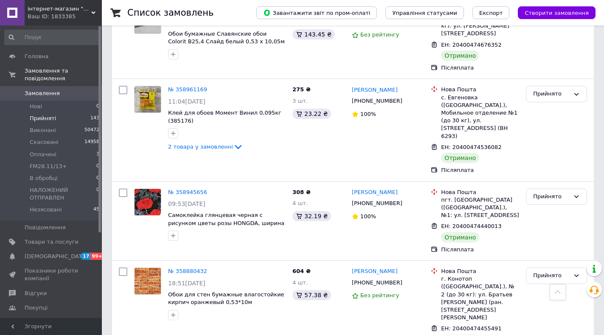
scroll to position [1443, 0]
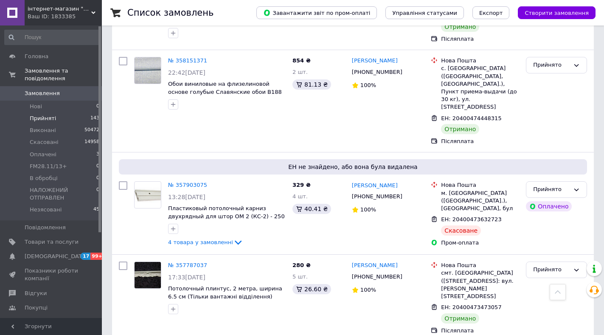
scroll to position [1410, 0]
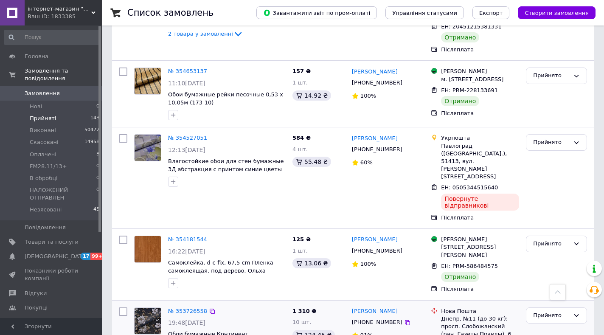
scroll to position [1397, 0]
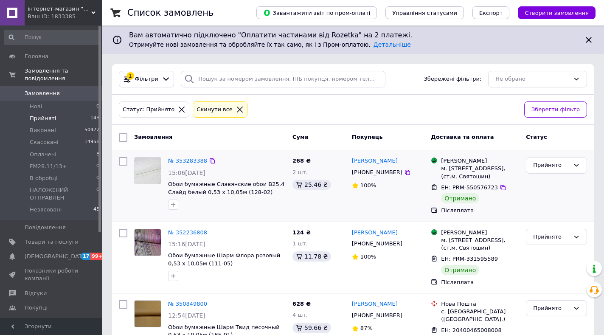
scroll to position [76, 0]
